Goal: Information Seeking & Learning: Learn about a topic

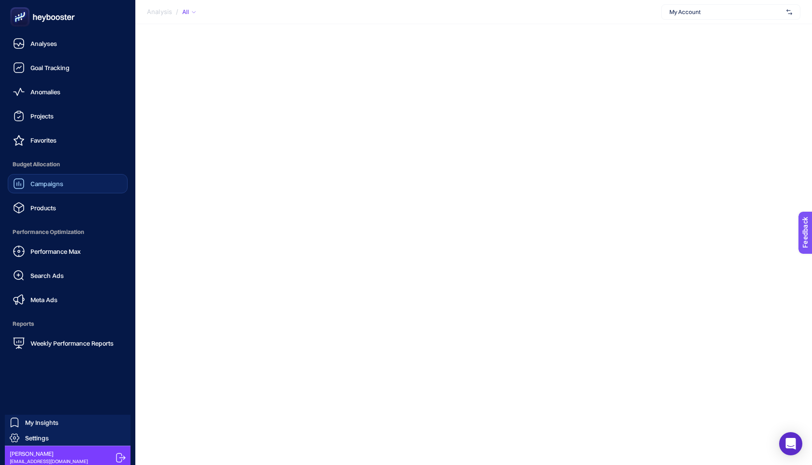
click at [54, 189] on div "Campaigns" at bounding box center [38, 184] width 50 height 12
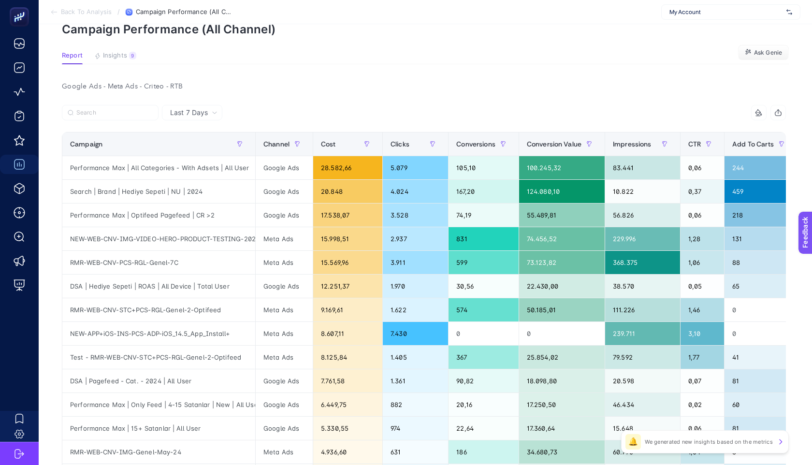
scroll to position [84, 0]
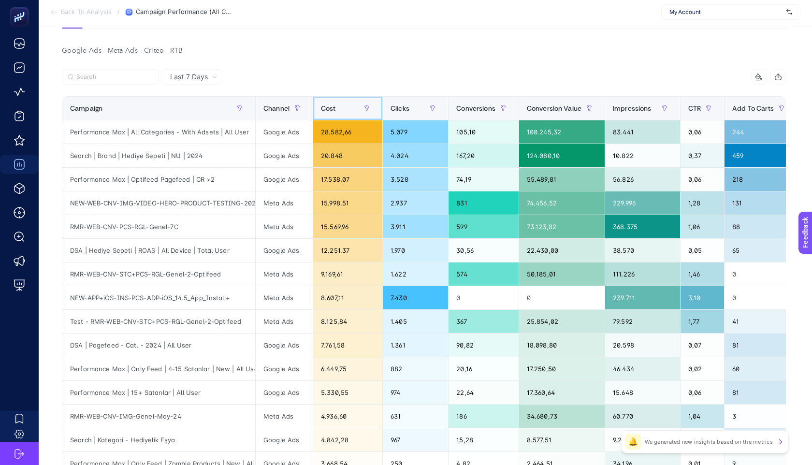
click at [336, 105] on span "Cost" at bounding box center [328, 108] width 15 height 8
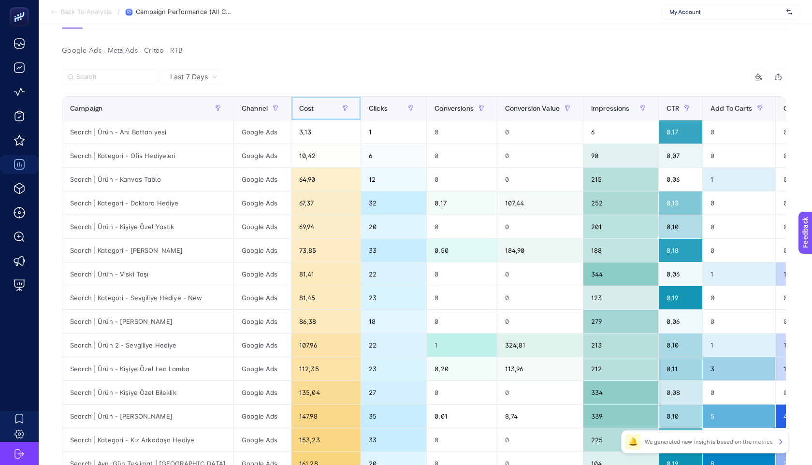
click at [336, 105] on th "Cost" at bounding box center [326, 109] width 70 height 24
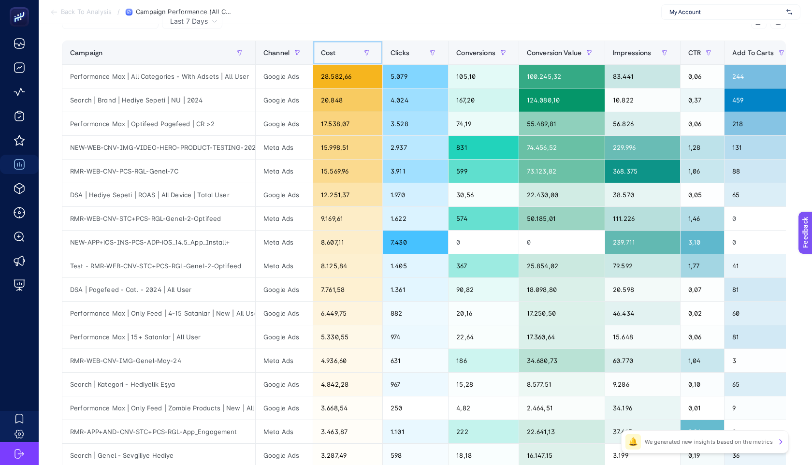
scroll to position [134, 0]
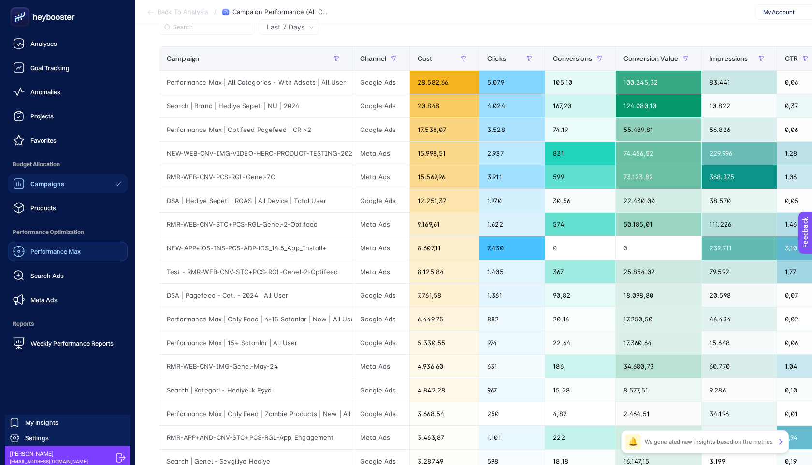
click at [83, 246] on link "Performance Max" at bounding box center [68, 251] width 120 height 19
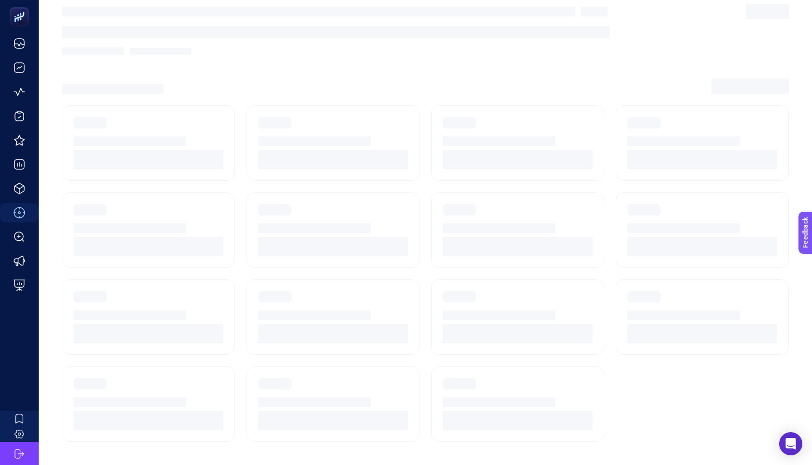
scroll to position [9, 0]
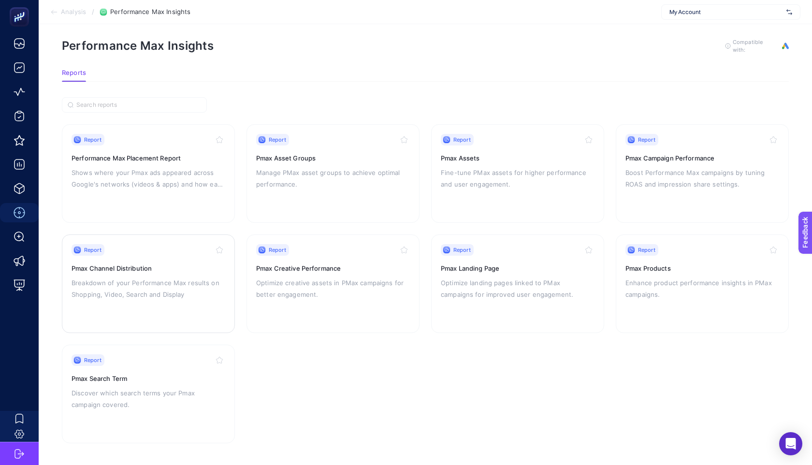
click at [161, 299] on div "Report Pmax Channel Distribution Breakdown of your Performance Max results on S…" at bounding box center [149, 283] width 154 height 79
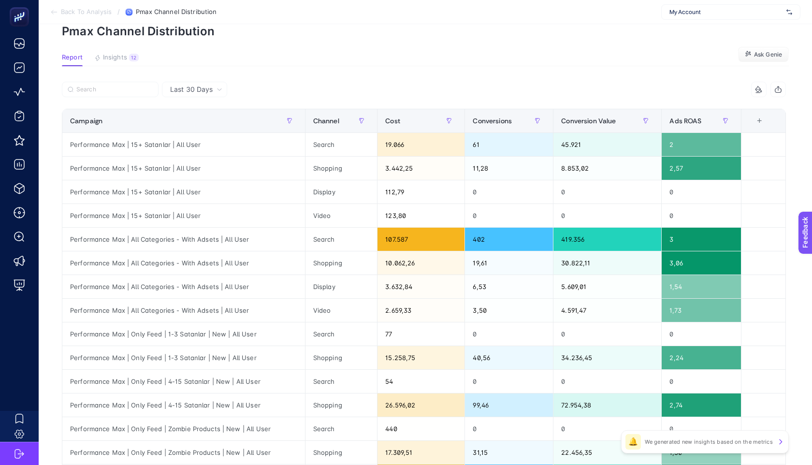
scroll to position [89, 0]
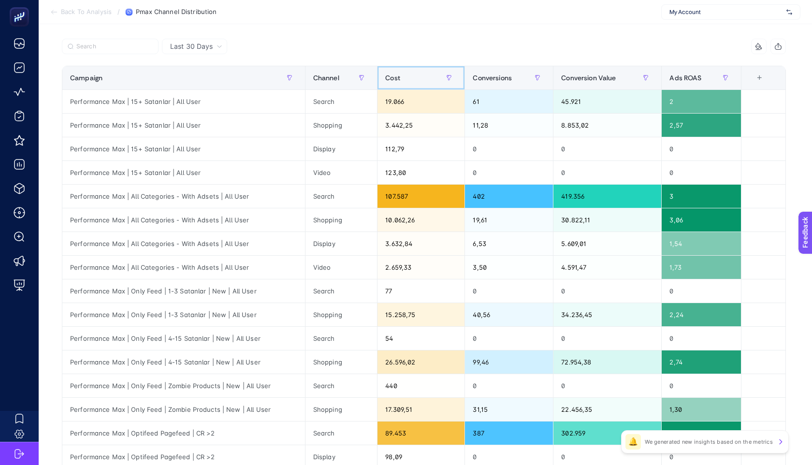
click at [398, 73] on div "Cost" at bounding box center [421, 77] width 72 height 15
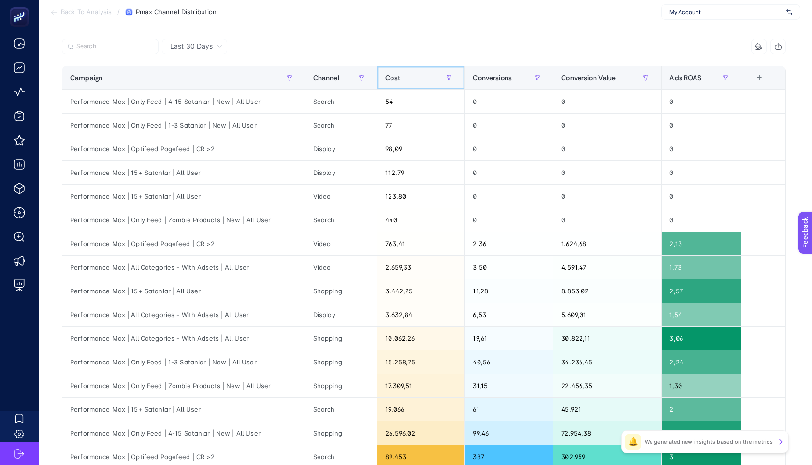
click at [398, 73] on div "Cost" at bounding box center [421, 77] width 72 height 15
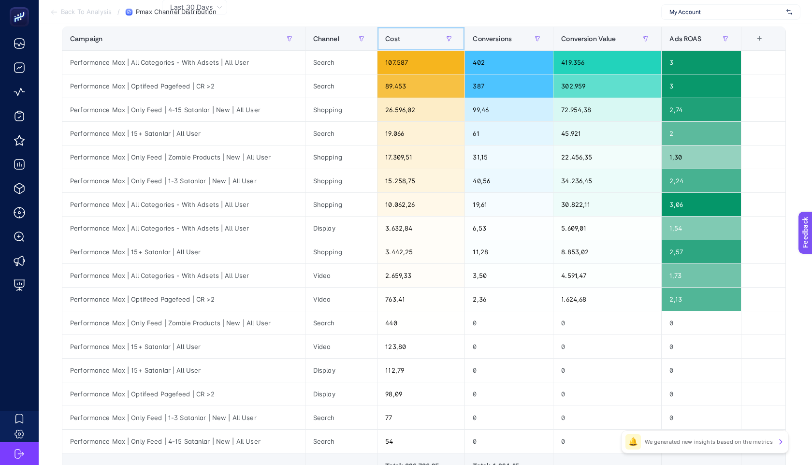
scroll to position [129, 0]
